Goal: Information Seeking & Learning: Learn about a topic

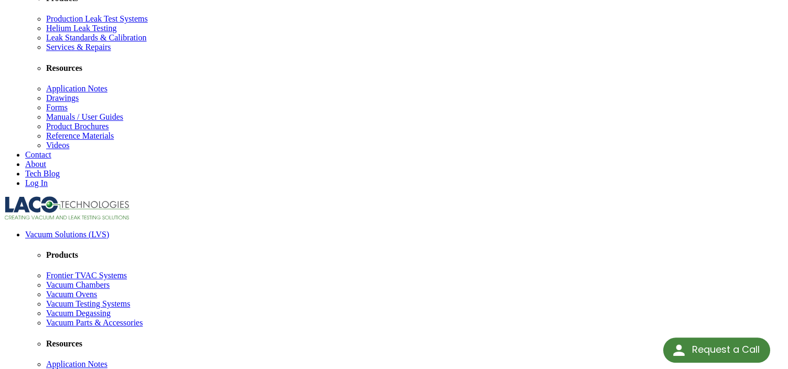
scroll to position [321, 0]
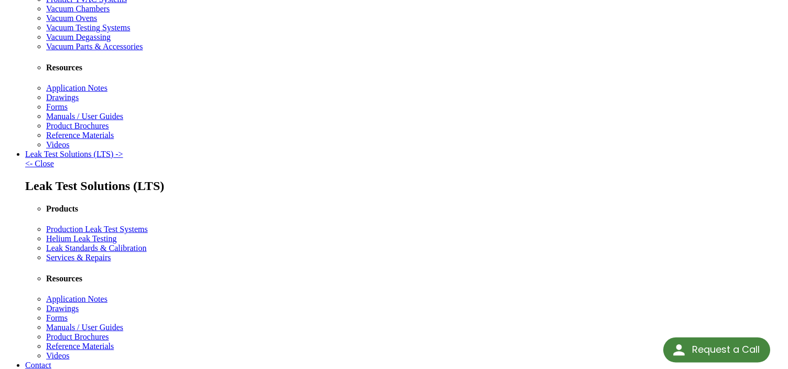
scroll to position [53, 0]
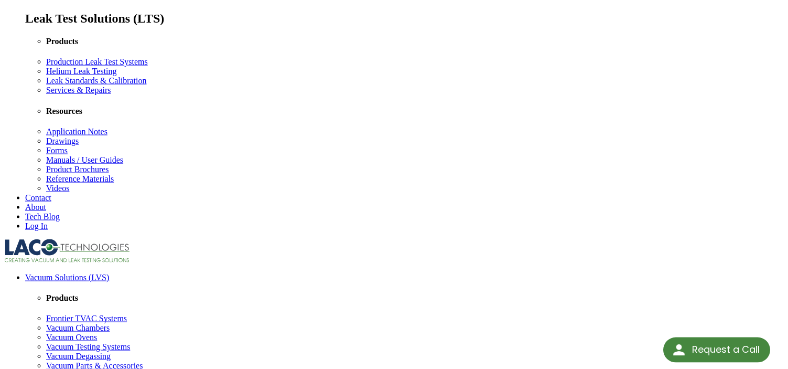
scroll to position [428, 0]
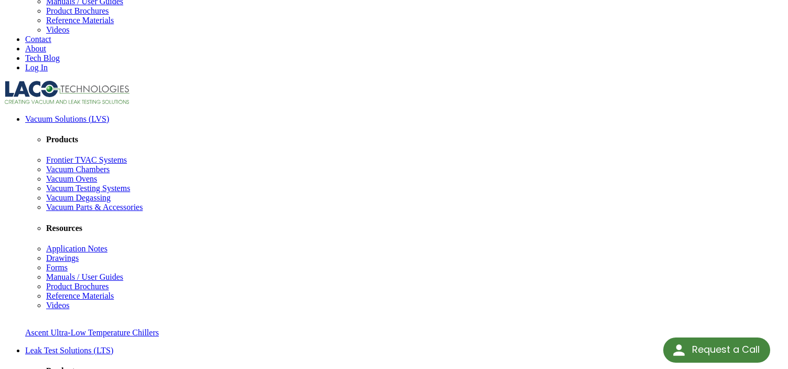
drag, startPoint x: 578, startPoint y: 223, endPoint x: 120, endPoint y: 166, distance: 461.4
copy ul "Control to an upper and lower vacuum setpoint in auto mode Automated vacuum con…"
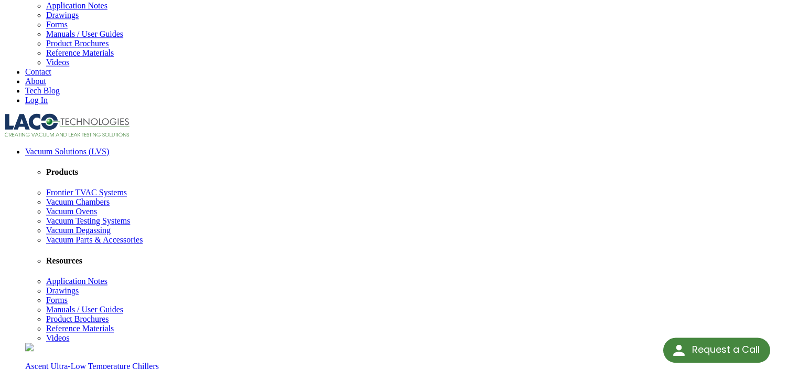
scroll to position [481, 0]
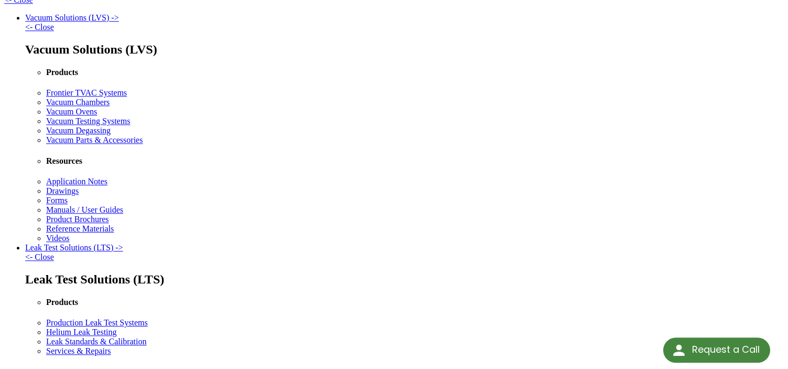
scroll to position [0, 0]
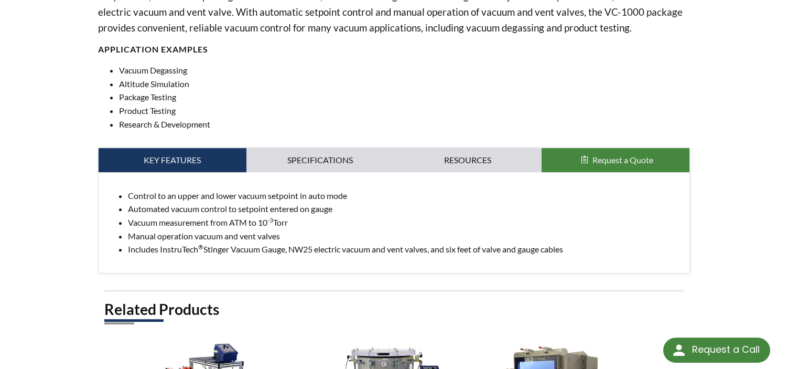
scroll to position [374, 0]
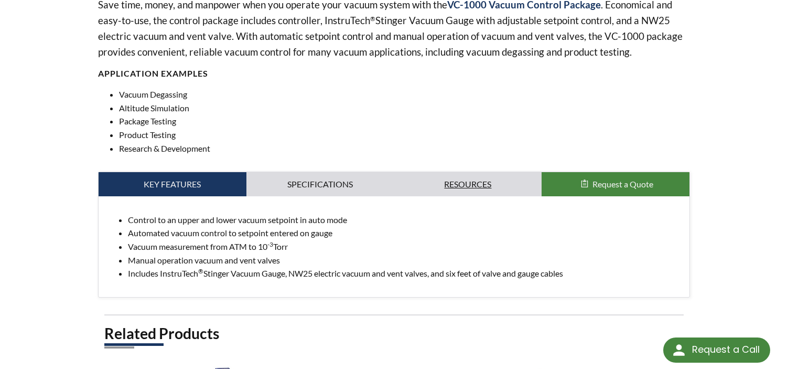
click at [459, 181] on link "Resources" at bounding box center [468, 184] width 148 height 24
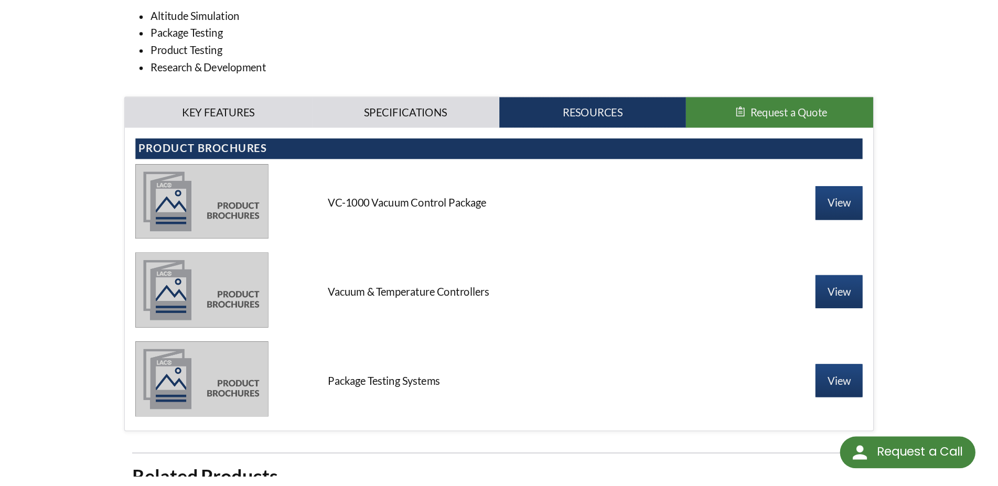
scroll to position [481, 0]
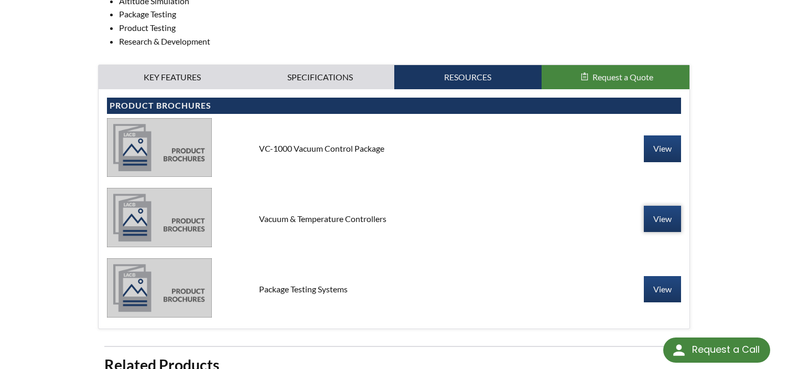
click at [665, 227] on link "View" at bounding box center [662, 219] width 37 height 26
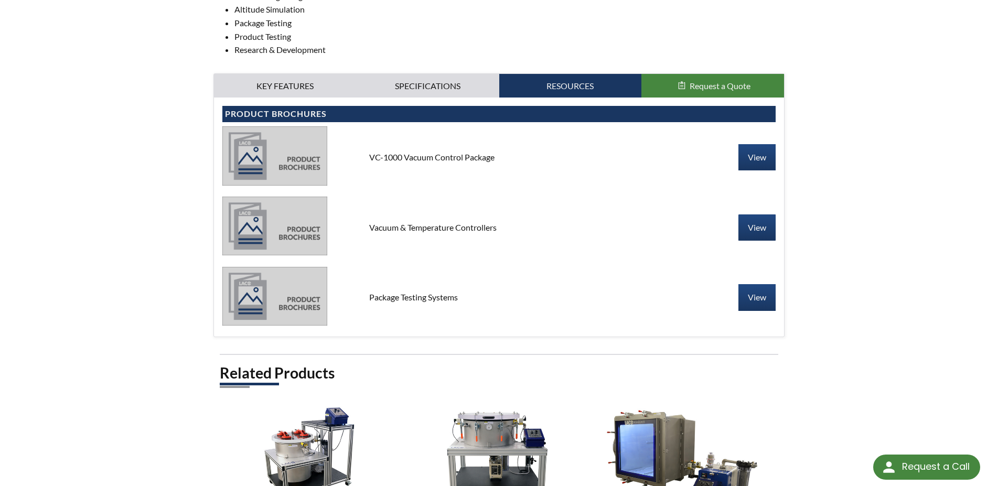
scroll to position [695, 0]
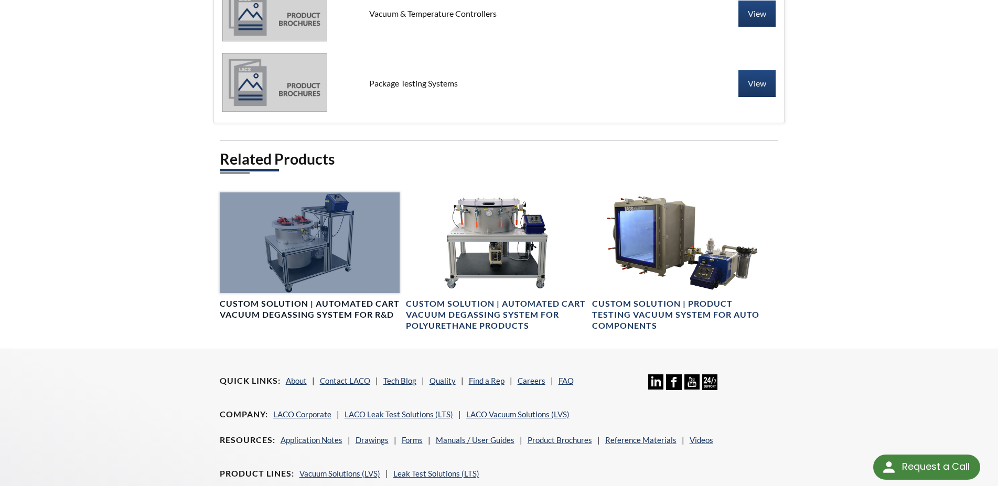
click at [310, 202] on div at bounding box center [310, 242] width 180 height 101
click at [326, 225] on div at bounding box center [310, 242] width 180 height 101
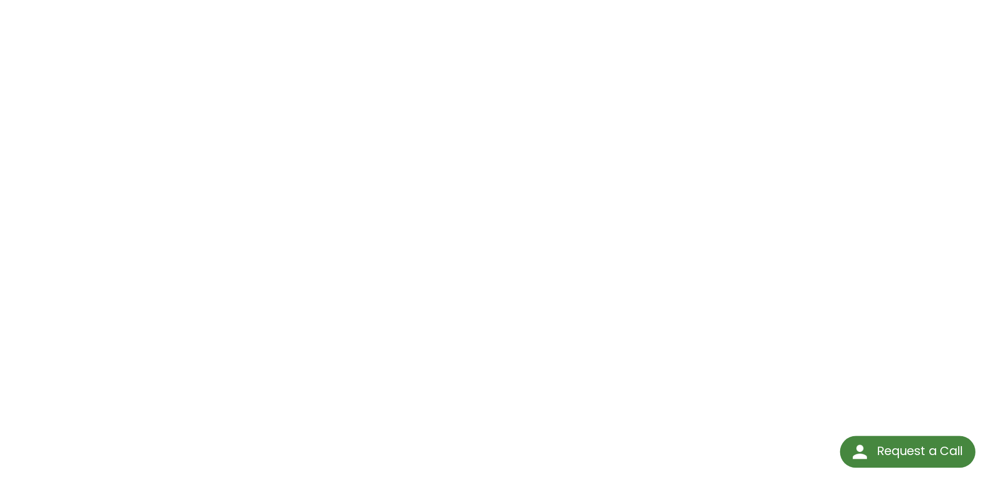
scroll to position [160, 0]
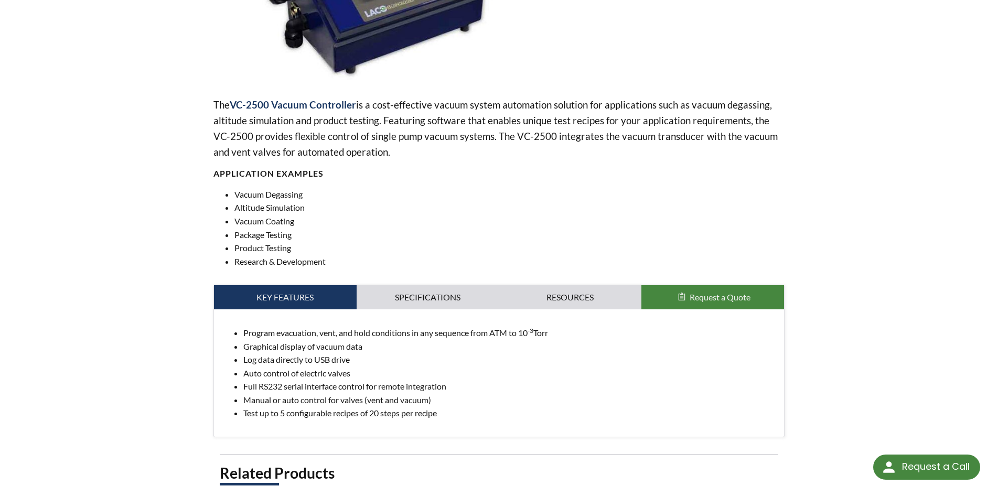
scroll to position [53, 0]
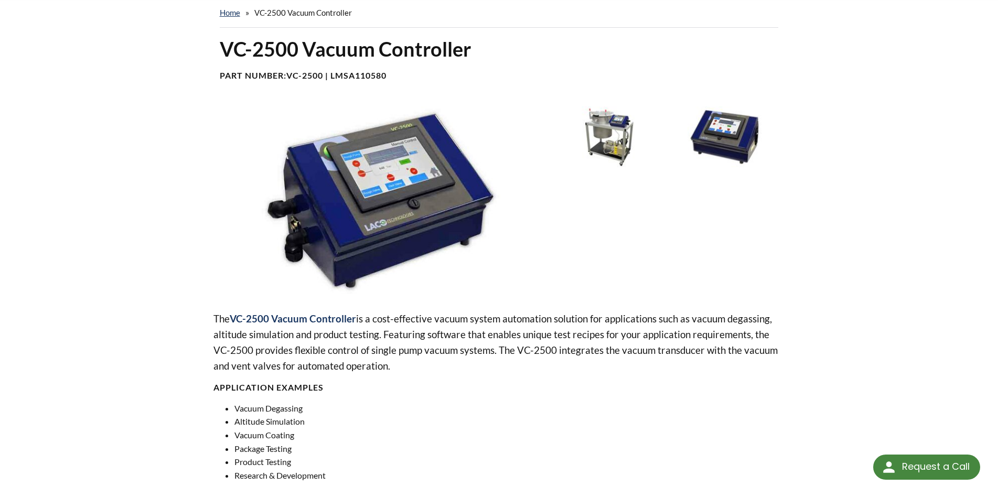
click at [618, 133] on img at bounding box center [610, 136] width 109 height 61
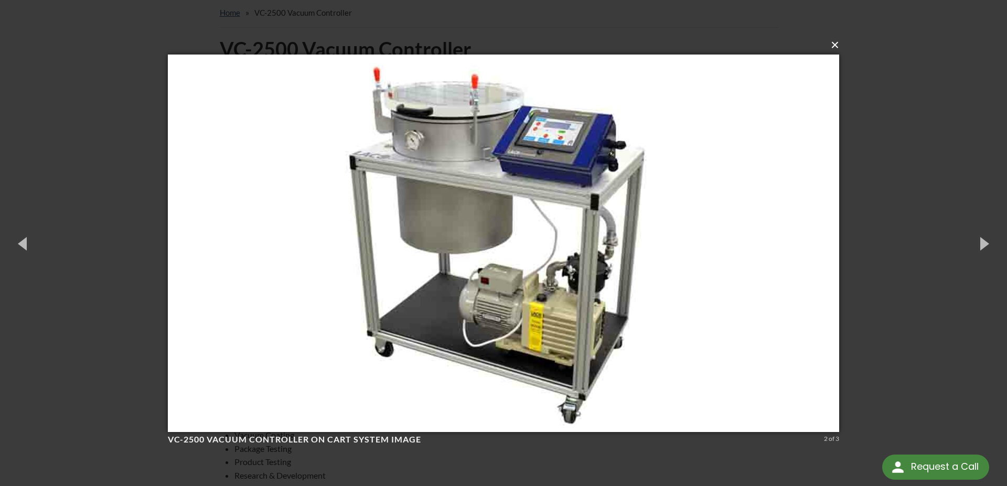
click at [836, 50] on button "×" at bounding box center [506, 45] width 671 height 23
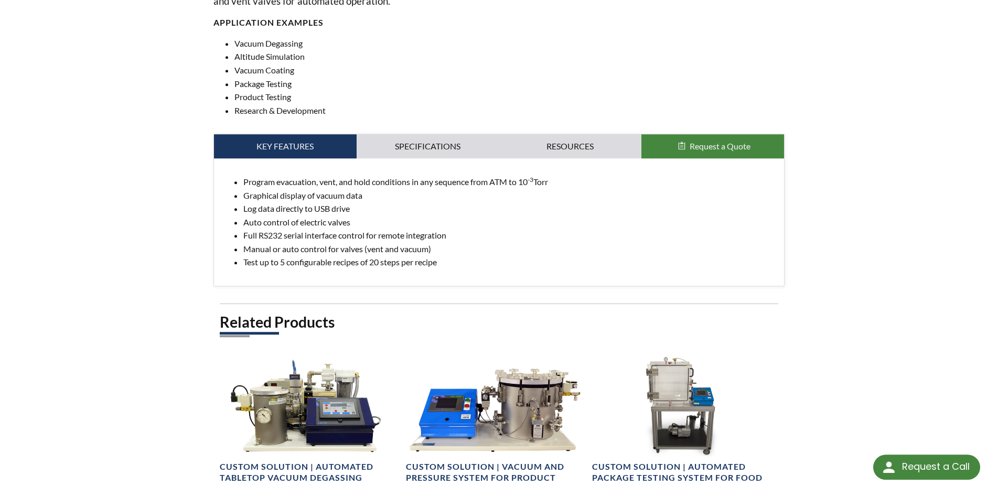
scroll to position [428, 0]
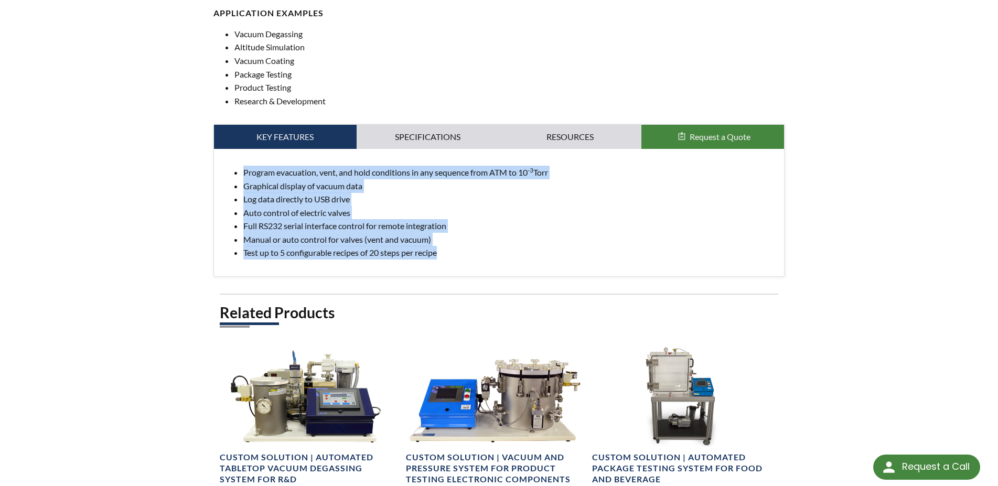
drag, startPoint x: 445, startPoint y: 256, endPoint x: 217, endPoint y: 169, distance: 244.0
click at [217, 169] on div "Program evacuation, vent, and hold conditions in any sequence from ATM to 10 -3…" at bounding box center [499, 212] width 571 height 127
copy ul "Program evacuation, vent, and hold conditions in any sequence from ATM to 10 -3…"
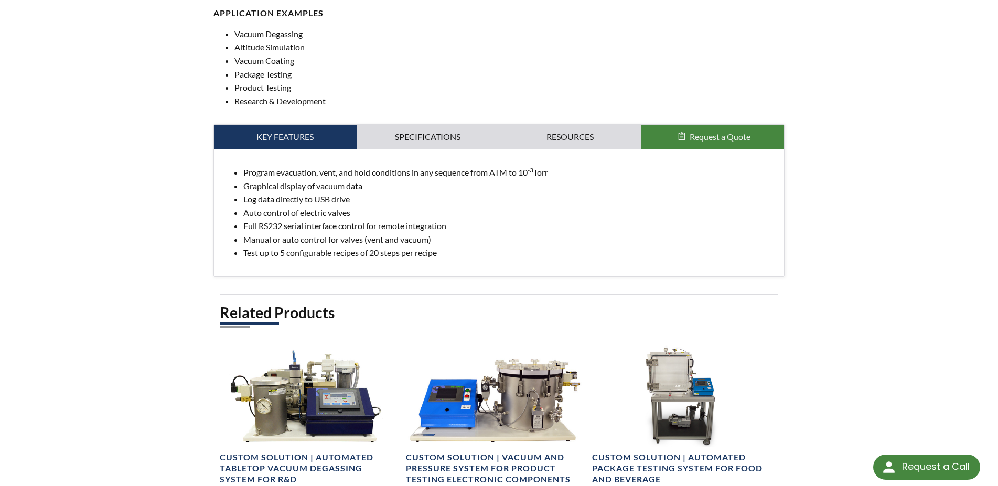
click at [872, 252] on div "home » VC-2500 Vacuum Controller VC-2500 Vacuum Controller Part Number: VC-2500…" at bounding box center [499, 227] width 998 height 1208
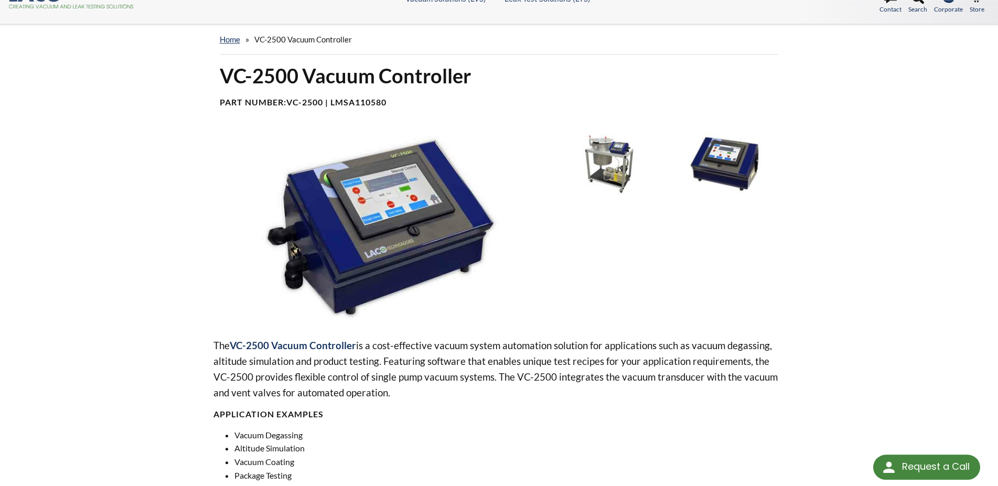
scroll to position [0, 0]
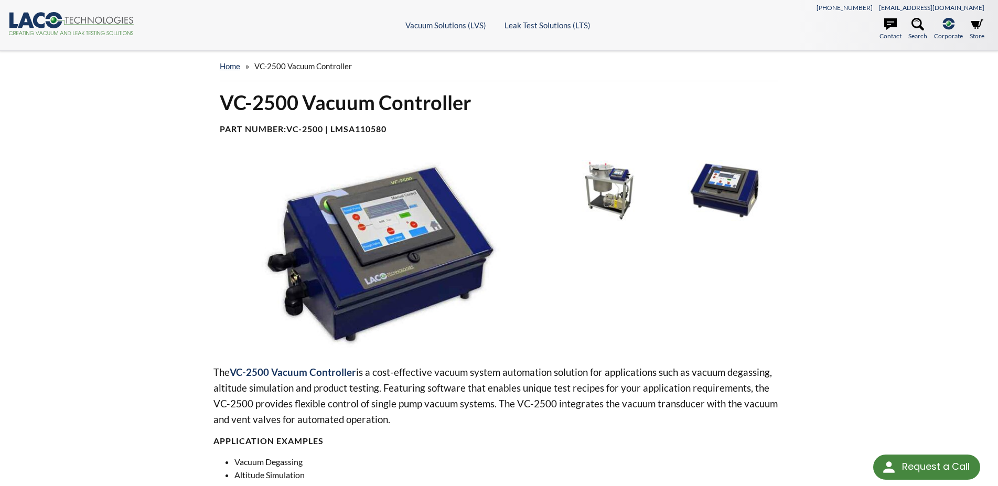
click at [604, 203] on img at bounding box center [610, 190] width 109 height 61
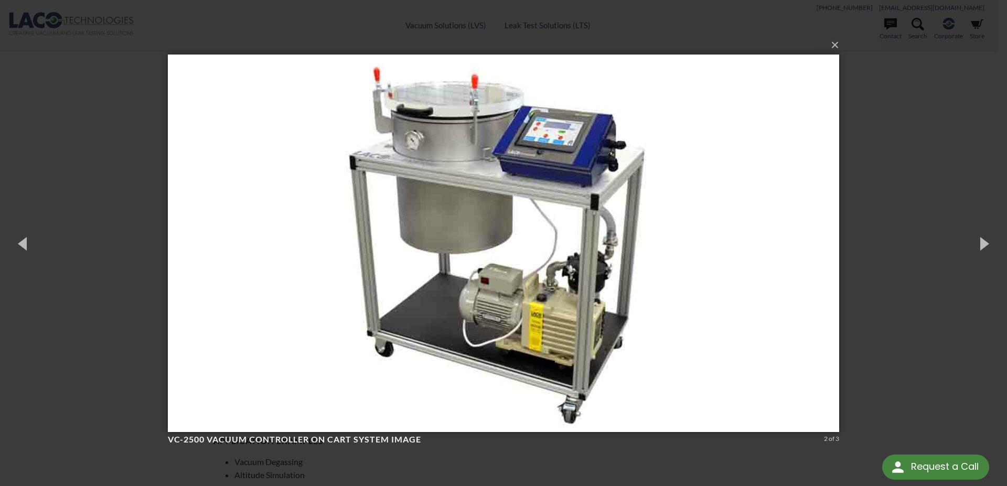
click at [945, 147] on div "× VC-2500 Vacuum Controller On Cart System image 2 of 3 Loading..." at bounding box center [503, 243] width 1007 height 486
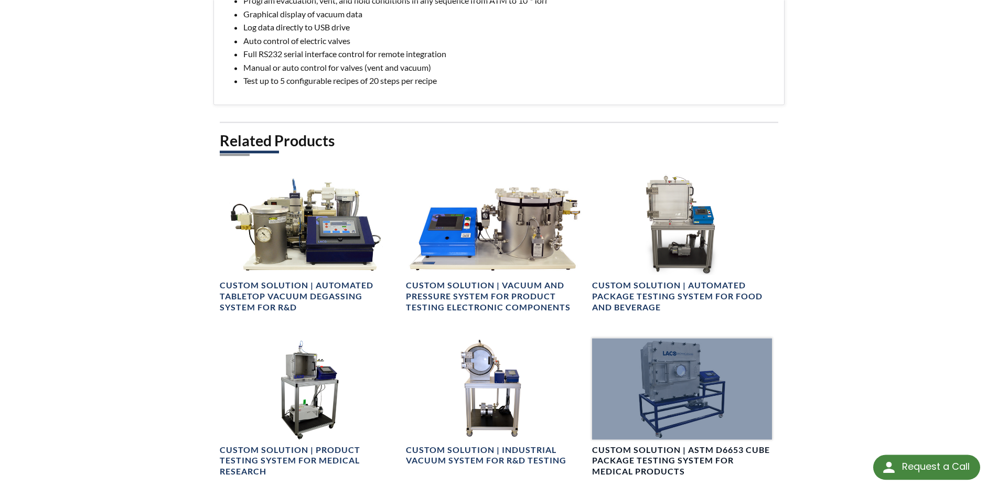
scroll to position [588, 0]
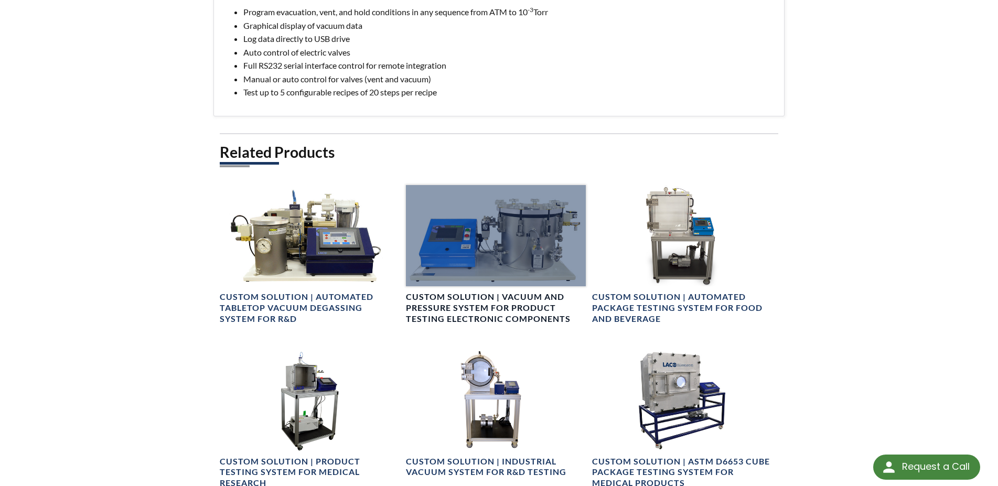
click at [528, 246] on div at bounding box center [496, 235] width 180 height 101
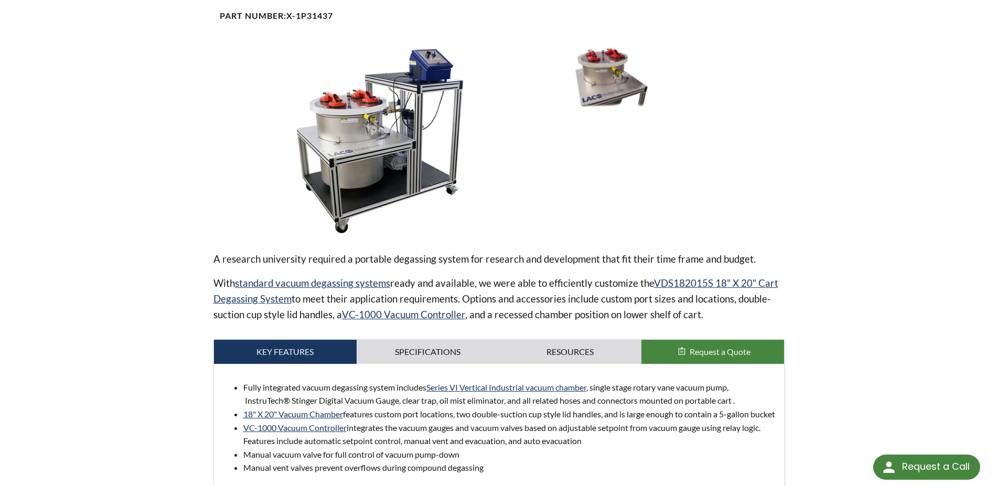
scroll to position [214, 0]
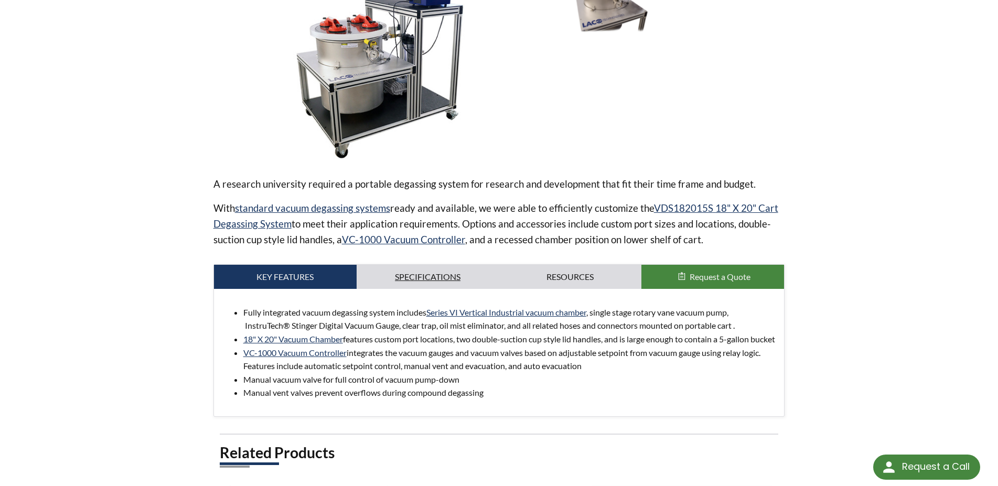
click at [403, 283] on link "Specifications" at bounding box center [428, 277] width 143 height 24
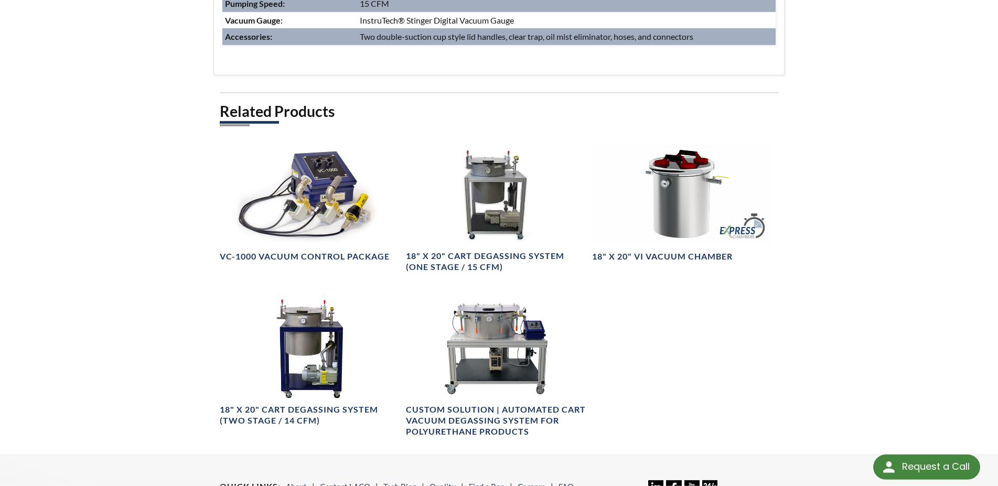
scroll to position [749, 0]
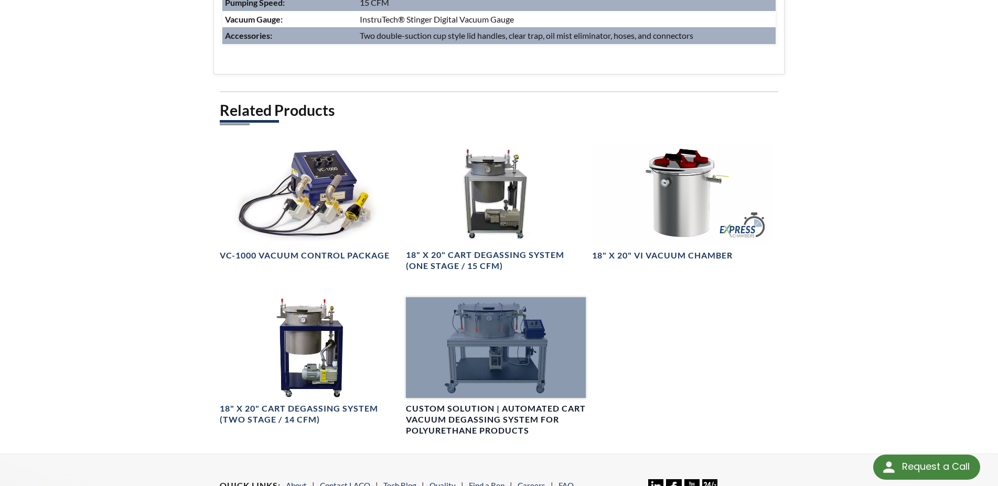
click at [493, 326] on div at bounding box center [496, 347] width 180 height 101
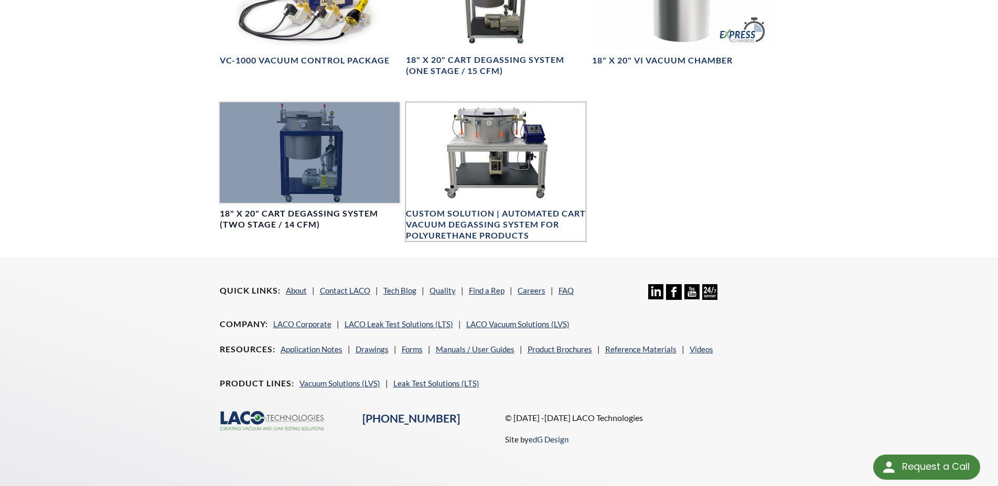
scroll to position [783, 0]
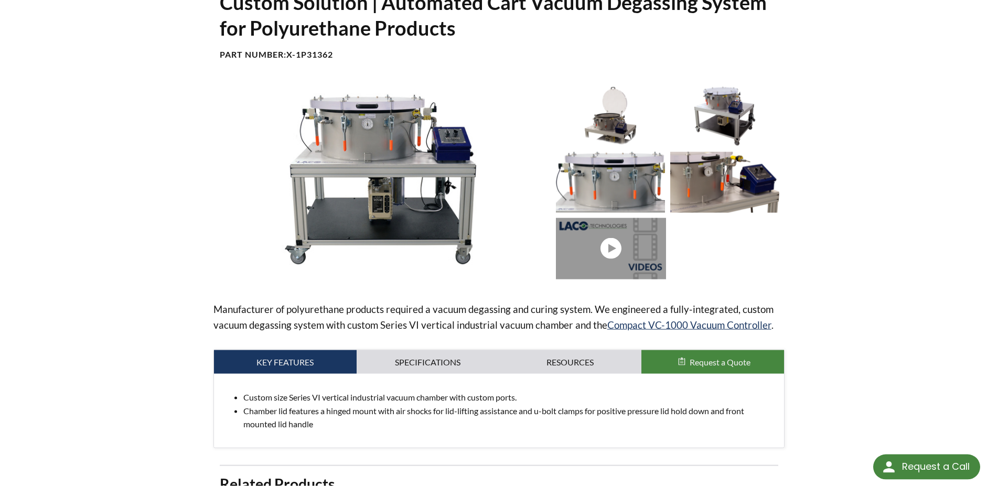
scroll to position [160, 0]
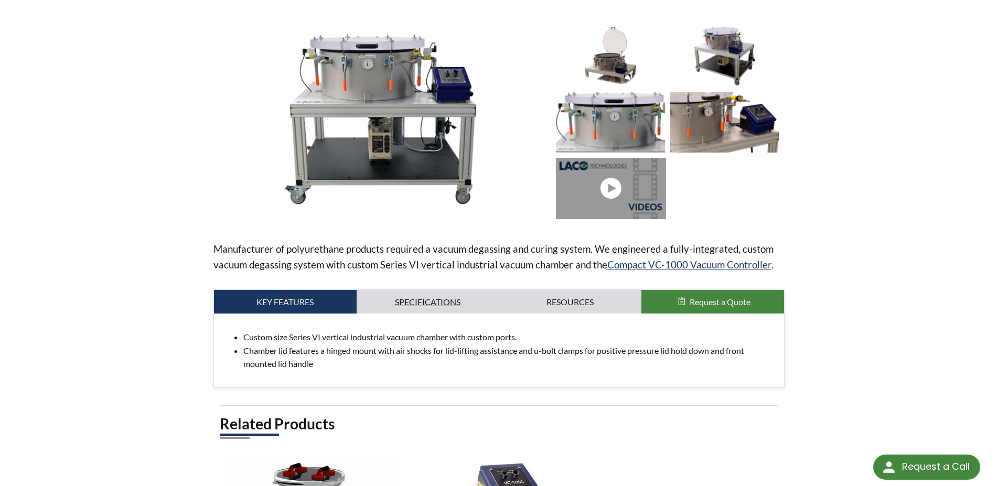
click at [437, 309] on link "Specifications" at bounding box center [428, 302] width 143 height 24
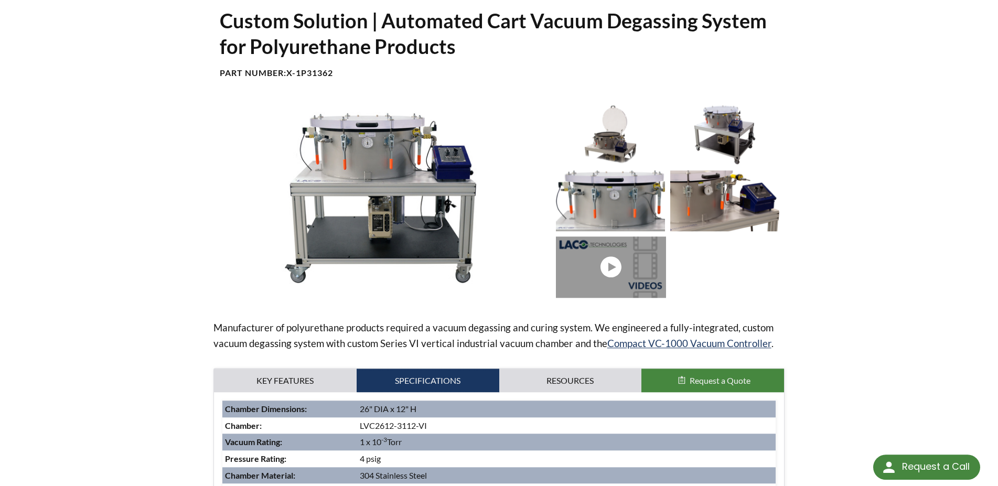
scroll to position [0, 0]
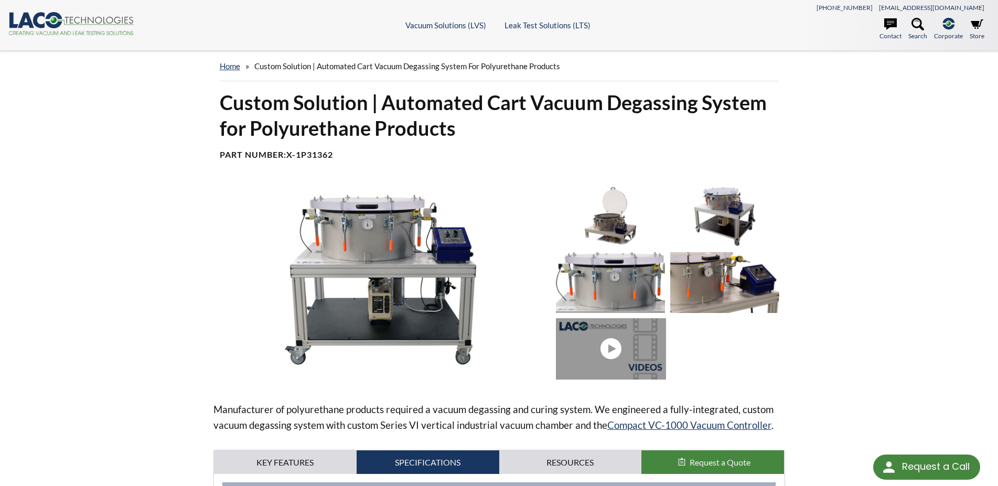
click at [402, 241] on img at bounding box center [380, 280] width 335 height 188
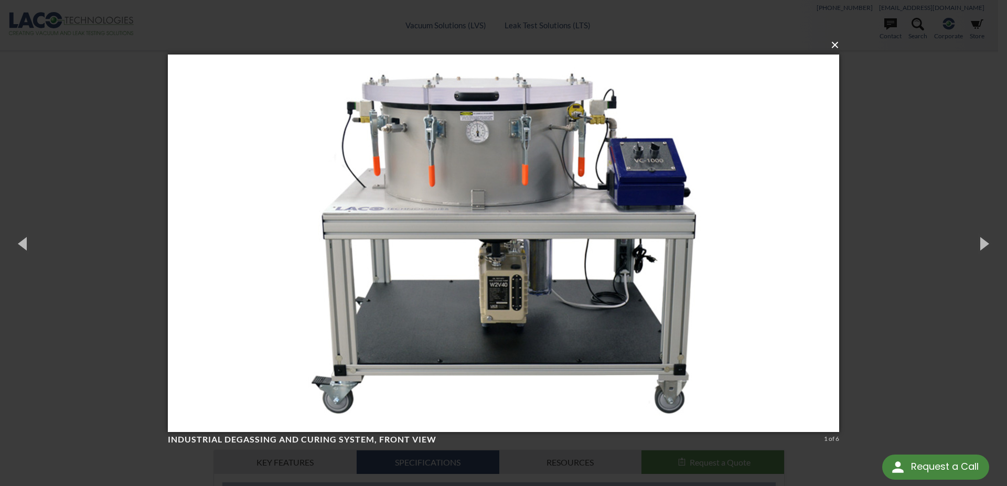
click at [832, 46] on button "×" at bounding box center [506, 45] width 671 height 23
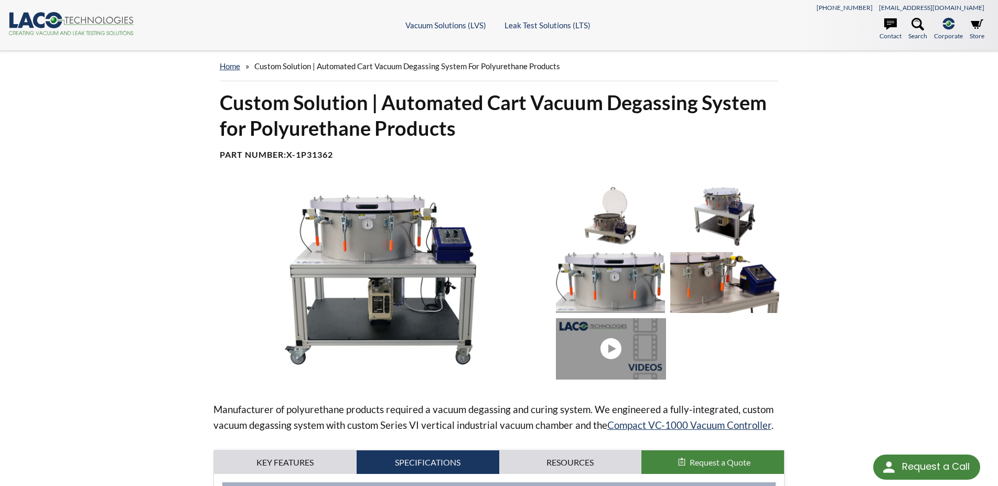
click at [624, 207] on img at bounding box center [610, 216] width 109 height 61
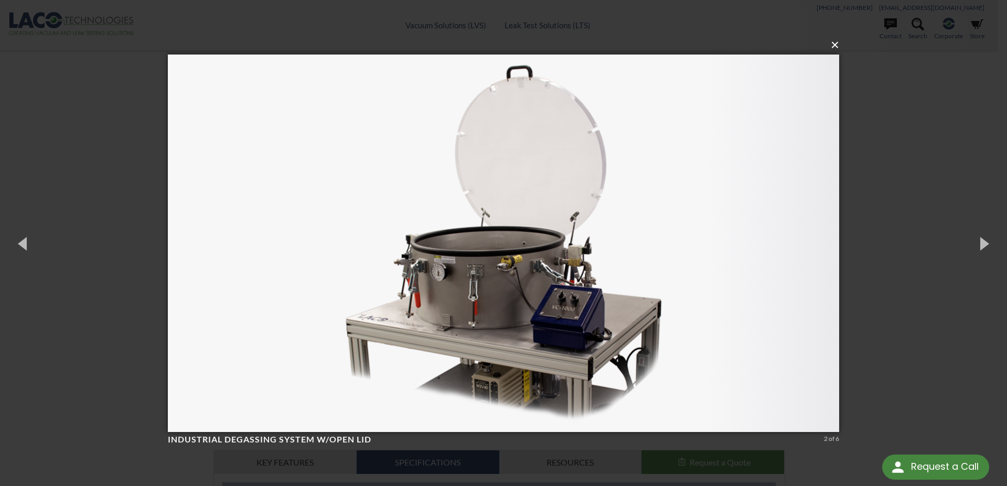
click at [833, 45] on button "×" at bounding box center [506, 45] width 671 height 23
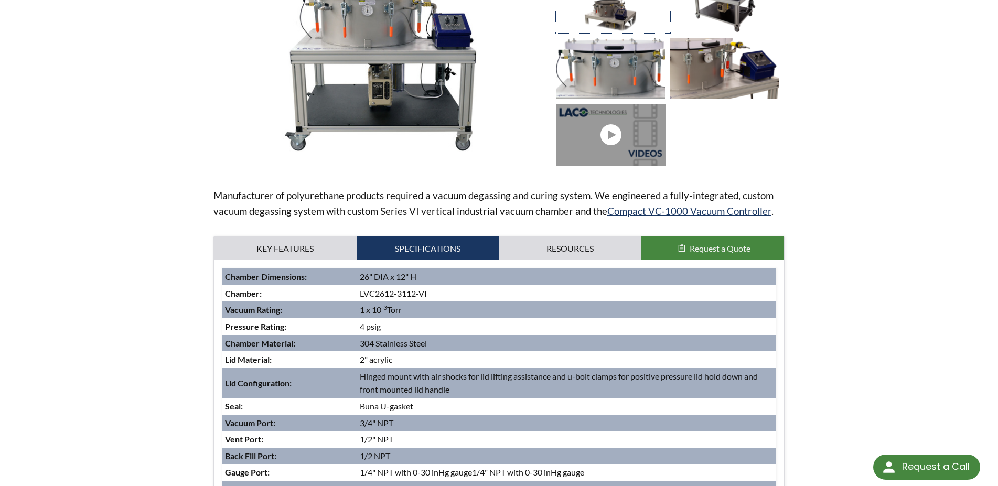
scroll to position [53, 0]
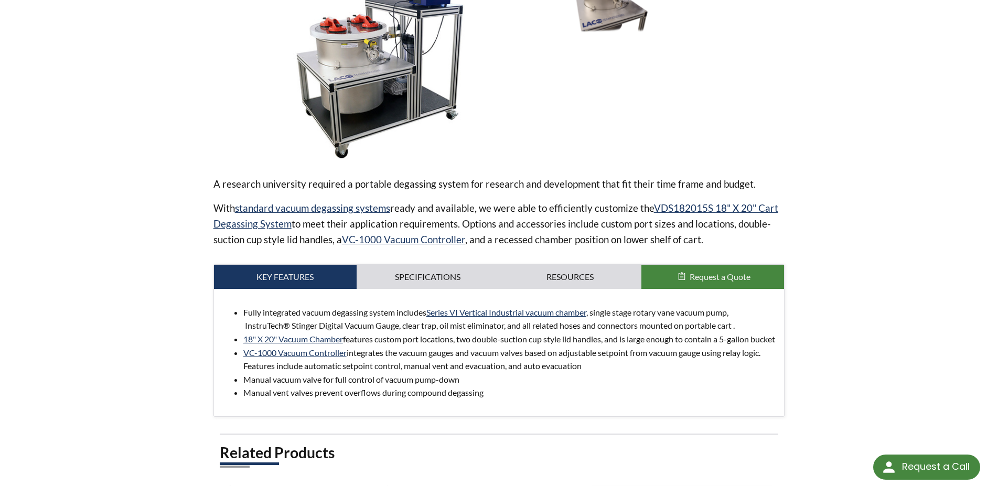
scroll to position [53, 0]
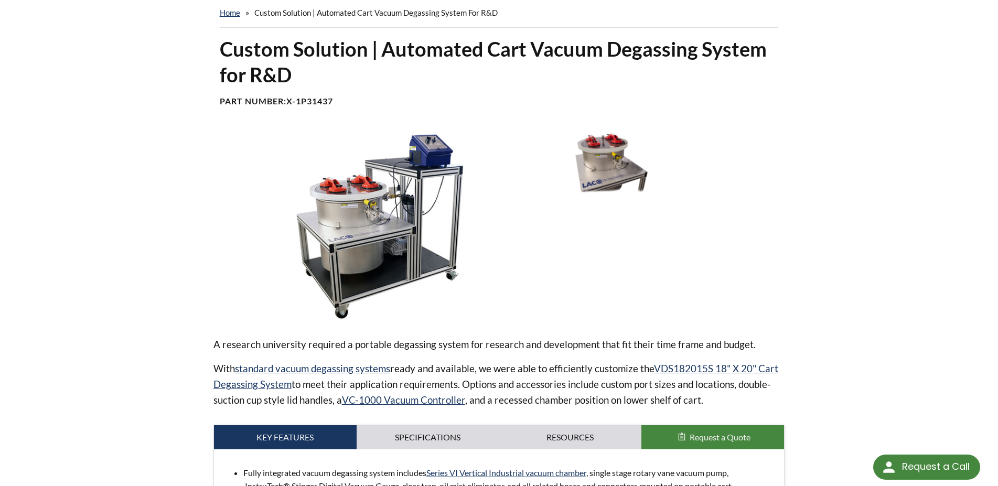
drag, startPoint x: 935, startPoint y: 385, endPoint x: 729, endPoint y: 343, distance: 210.3
click at [932, 385] on div "home » Custom Solution | Automated Cart Vacuum Degassing System for R&D Custom …" at bounding box center [499, 476] width 998 height 959
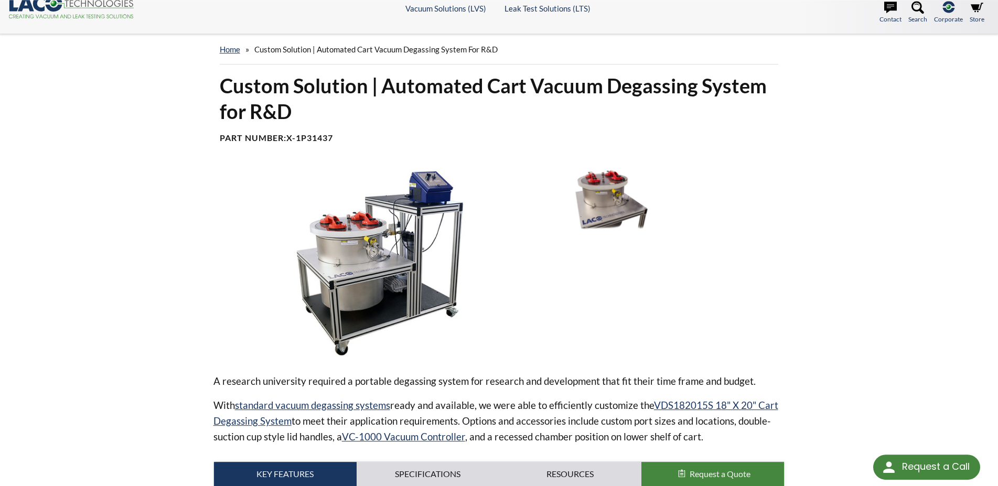
scroll to position [0, 0]
